Goal: Task Accomplishment & Management: Complete application form

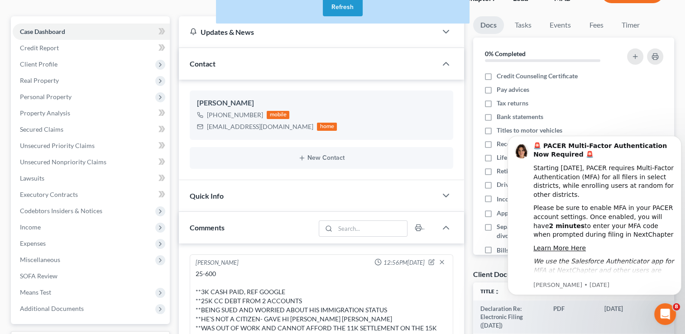
scroll to position [373, 0]
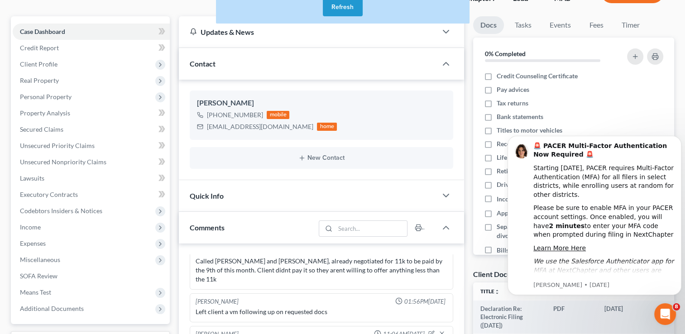
click at [346, 9] on button "Refresh" at bounding box center [343, 7] width 40 height 18
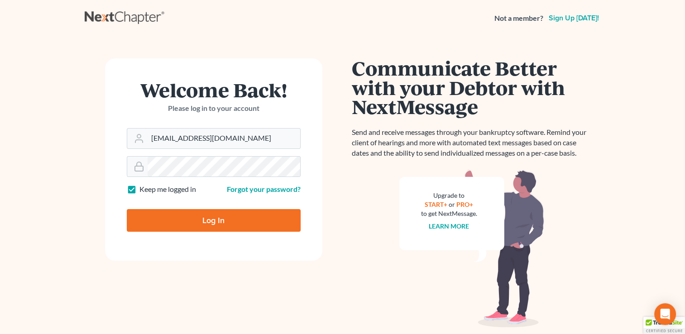
click at [202, 152] on form "Welcome Back! Please log in to your account Email Address [EMAIL_ADDRESS][DOMAI…" at bounding box center [213, 159] width 217 height 202
click at [204, 145] on input "[EMAIL_ADDRESS][DOMAIN_NAME]" at bounding box center [224, 139] width 153 height 20
type input "[EMAIL_ADDRESS][DOMAIN_NAME]"
click at [194, 216] on input "Log In" at bounding box center [214, 220] width 174 height 23
type input "Thinking..."
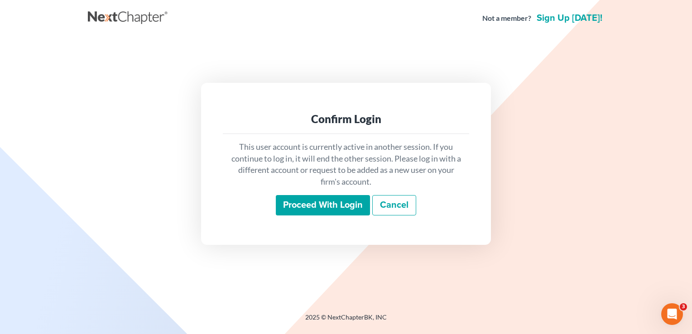
click at [346, 203] on input "Proceed with login" at bounding box center [323, 205] width 94 height 21
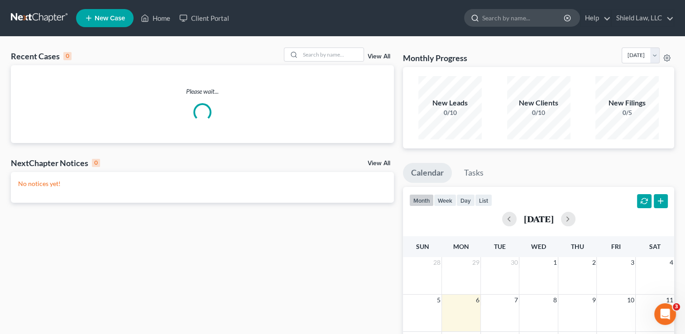
click at [500, 19] on input "search" at bounding box center [523, 18] width 83 height 17
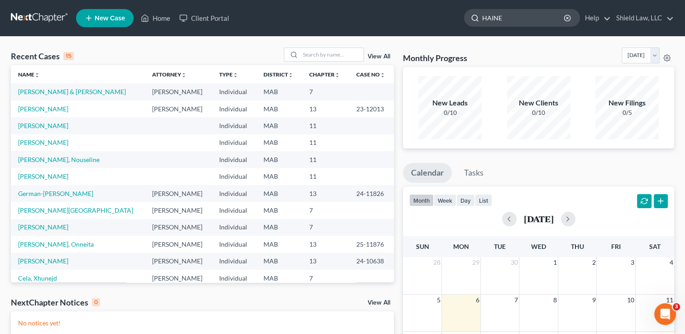
type input "HAINES"
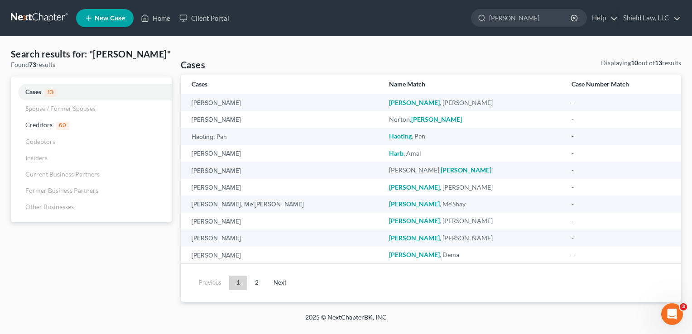
click at [99, 17] on span "New Case" at bounding box center [110, 18] width 30 height 7
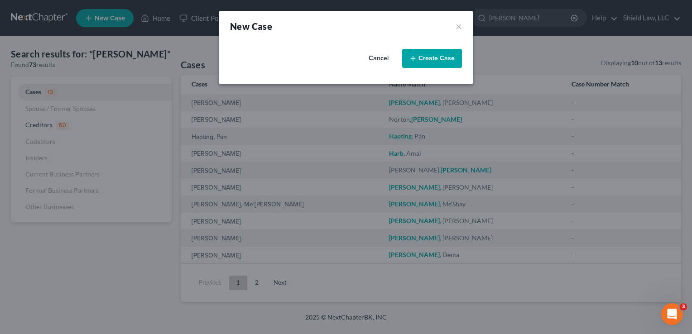
select select "39"
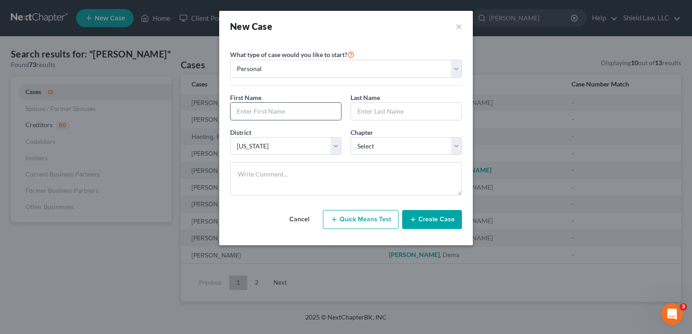
click at [282, 105] on input "text" at bounding box center [285, 111] width 110 height 17
type input "James"
type input "Haines"
drag, startPoint x: 369, startPoint y: 143, endPoint x: 369, endPoint y: 155, distance: 11.8
click at [369, 143] on select "Select 7 11 12 13" at bounding box center [405, 146] width 111 height 18
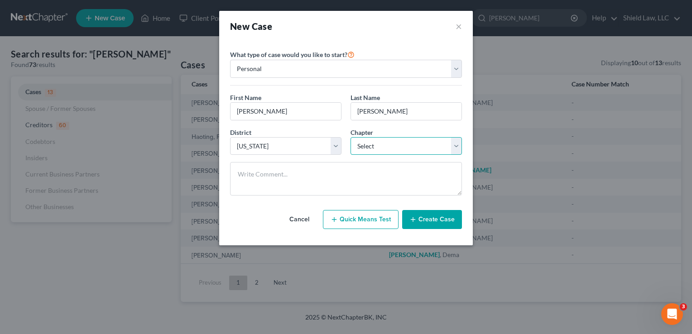
select select "0"
click at [350, 137] on select "Select 7 11 12 13" at bounding box center [405, 146] width 111 height 18
click at [444, 221] on button "Create Case" at bounding box center [432, 219] width 60 height 19
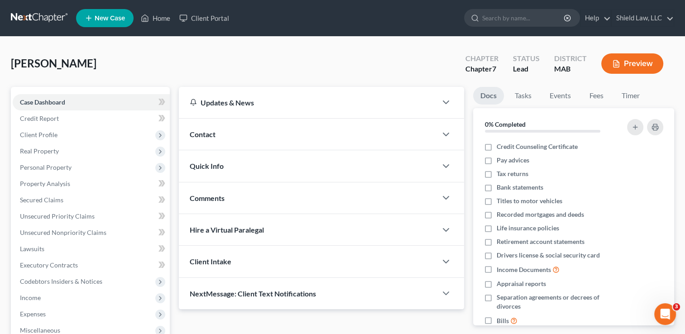
click at [216, 133] on div "Contact" at bounding box center [308, 134] width 258 height 31
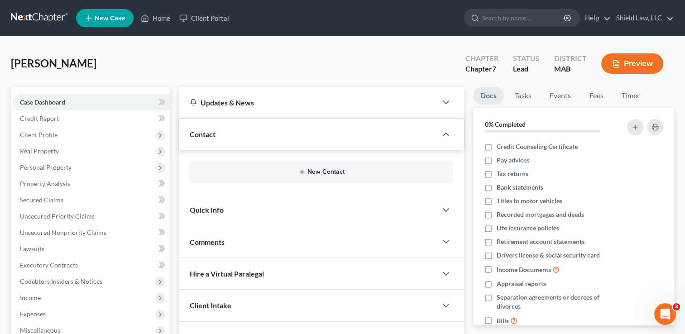
click at [334, 171] on button "New Contact" at bounding box center [321, 171] width 249 height 7
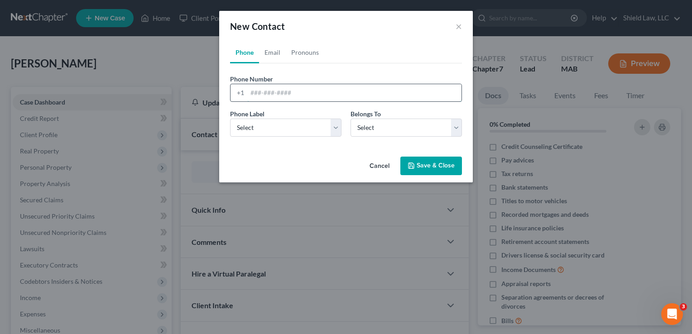
click at [292, 94] on input "tel" at bounding box center [354, 92] width 214 height 17
type input "508-783-4931"
click at [325, 131] on select "Select Mobile Home Work Other" at bounding box center [285, 128] width 111 height 18
select select "0"
click at [230, 119] on select "Select Mobile Home Work Other" at bounding box center [285, 128] width 111 height 18
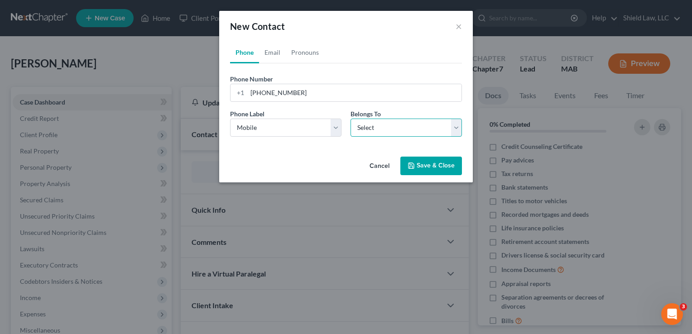
drag, startPoint x: 396, startPoint y: 128, endPoint x: 393, endPoint y: 137, distance: 9.3
click at [396, 128] on select "Select Client Other" at bounding box center [405, 128] width 111 height 18
select select "0"
click at [350, 119] on select "Select Client Other" at bounding box center [405, 128] width 111 height 18
click at [277, 52] on link "Email" at bounding box center [272, 53] width 27 height 22
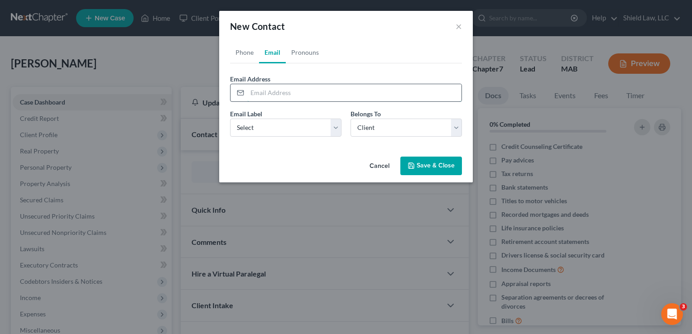
click at [288, 99] on input "email" at bounding box center [354, 92] width 214 height 17
type input "jimhaines1965@hotmail.com"
click at [307, 129] on select "Select Home Work Other" at bounding box center [285, 128] width 111 height 18
select select "0"
click at [230, 119] on select "Select Home Work Other" at bounding box center [285, 128] width 111 height 18
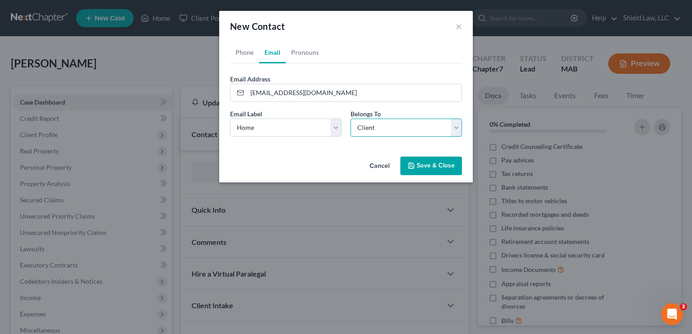
click at [389, 128] on select "Select Client Other" at bounding box center [405, 128] width 111 height 18
click at [350, 119] on select "Select Client Other" at bounding box center [405, 128] width 111 height 18
click at [416, 160] on button "Save & Close" at bounding box center [431, 166] width 62 height 19
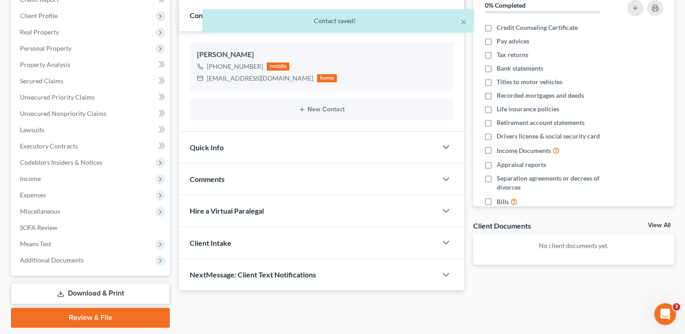
scroll to position [136, 0]
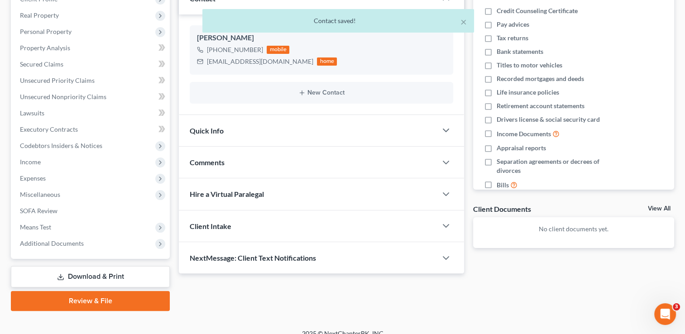
click at [247, 155] on div "Comments" at bounding box center [308, 162] width 258 height 31
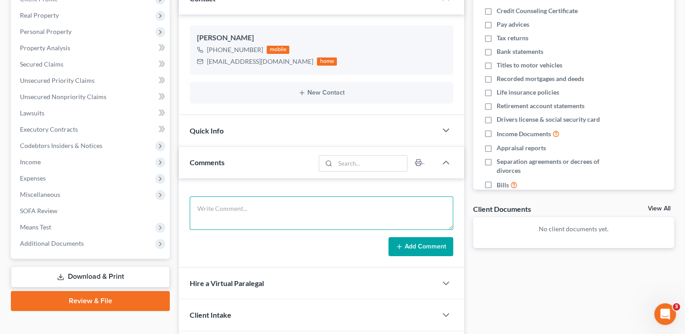
click at [332, 215] on textarea at bounding box center [322, 214] width 264 height 34
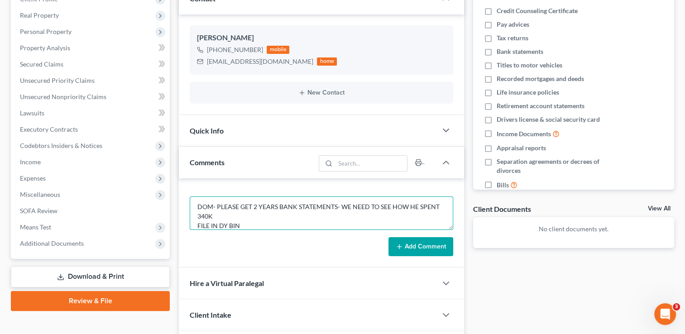
type textarea "25-643 **2K BAL $700 FOR CH.7 **MAY GO CH.13 **HE SOLD A HOUSE 5 YEARS AGO AND …"
click at [241, 230] on form "25-643 **2K BAL $700 FOR CH.7 **MAY GO CH.13 **HE SOLD A HOUSE 5 YEARS AGO AND …" at bounding box center [322, 227] width 264 height 60
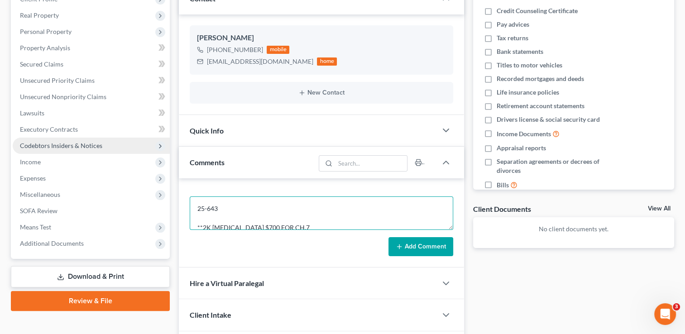
drag, startPoint x: 244, startPoint y: 227, endPoint x: 140, endPoint y: 148, distance: 130.5
click at [140, 148] on div "Petition Navigation Case Dashboard Payments Invoices Payments Payments Credit R…" at bounding box center [342, 157] width 672 height 412
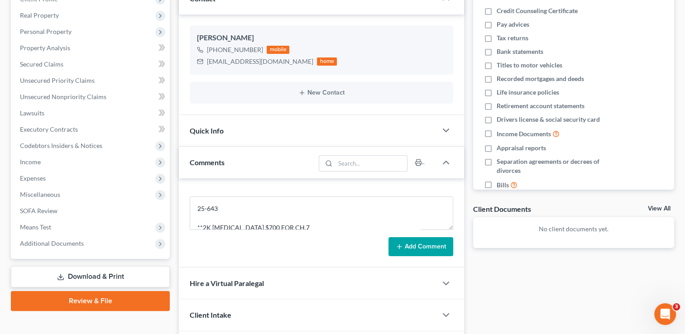
click at [427, 244] on button "Add Comment" at bounding box center [421, 246] width 65 height 19
